Goal: Find specific page/section

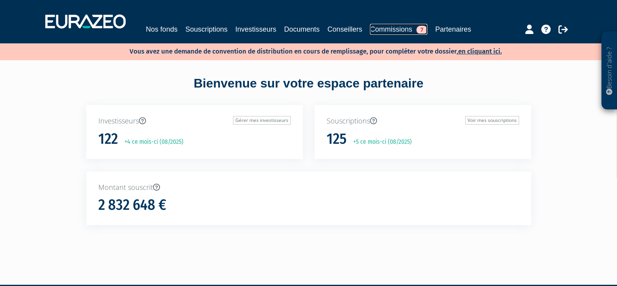
click at [380, 25] on link "Commissions 7" at bounding box center [398, 29] width 57 height 11
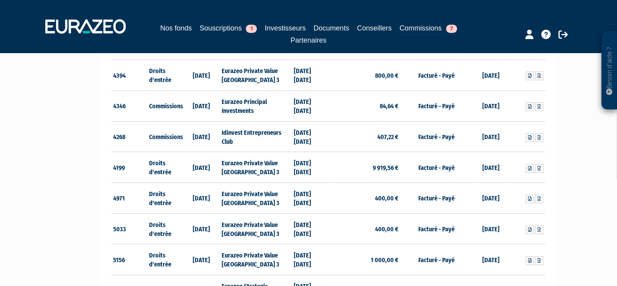
scroll to position [537, 0]
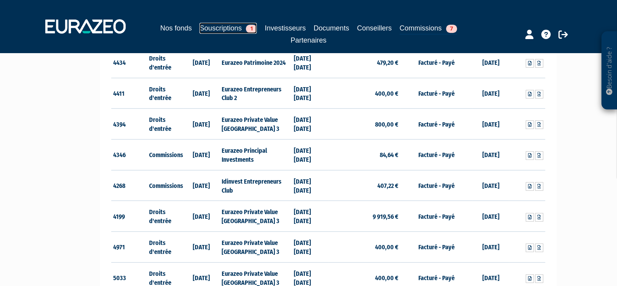
click at [222, 32] on link "Souscriptions 1" at bounding box center [227, 28] width 57 height 11
click at [229, 26] on link "Souscriptions 1" at bounding box center [227, 28] width 57 height 11
